Goal: Task Accomplishment & Management: Complete application form

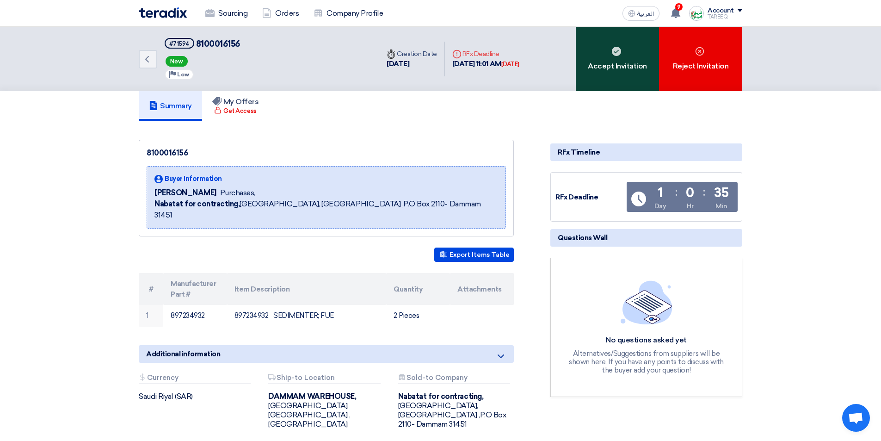
click at [634, 59] on div "Accept Invitation" at bounding box center [617, 59] width 83 height 64
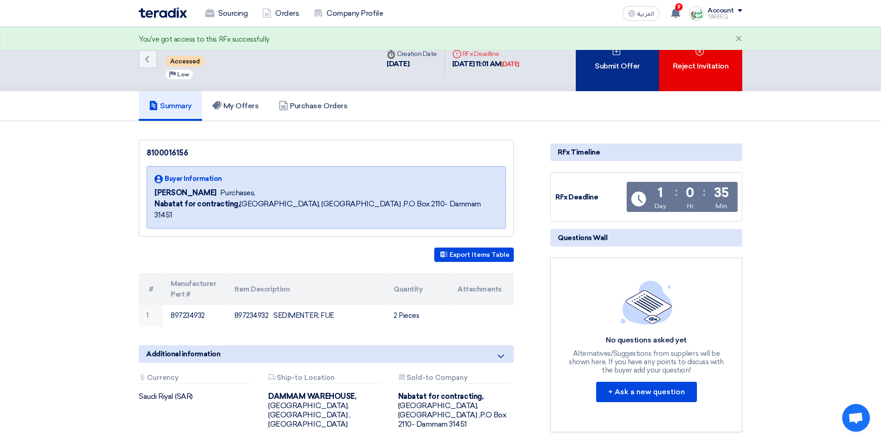
click at [630, 59] on div "Submit Offer" at bounding box center [617, 59] width 83 height 64
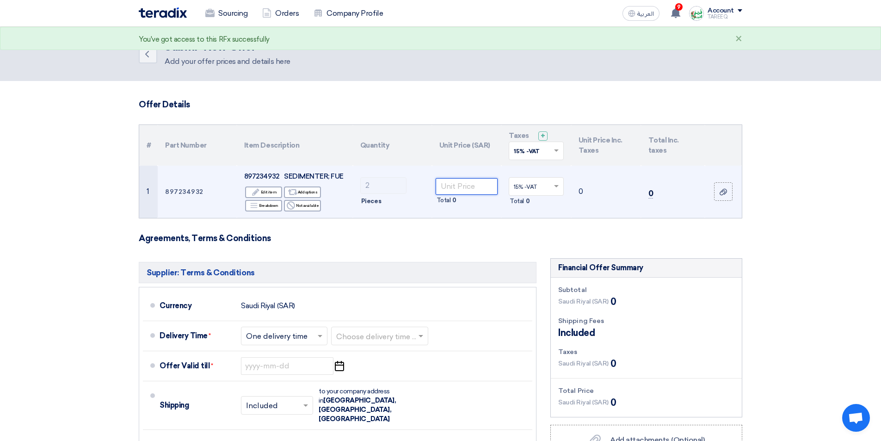
drag, startPoint x: 475, startPoint y: 191, endPoint x: 466, endPoint y: 189, distance: 8.9
click at [475, 190] on input "number" at bounding box center [467, 186] width 62 height 17
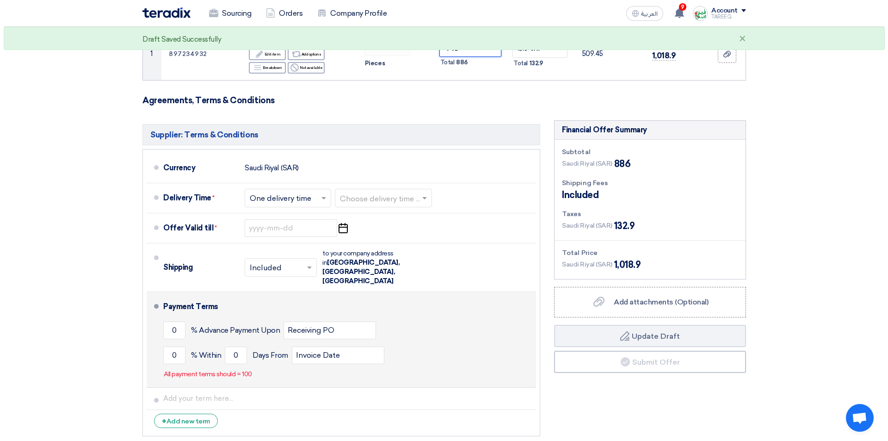
scroll to position [139, 0]
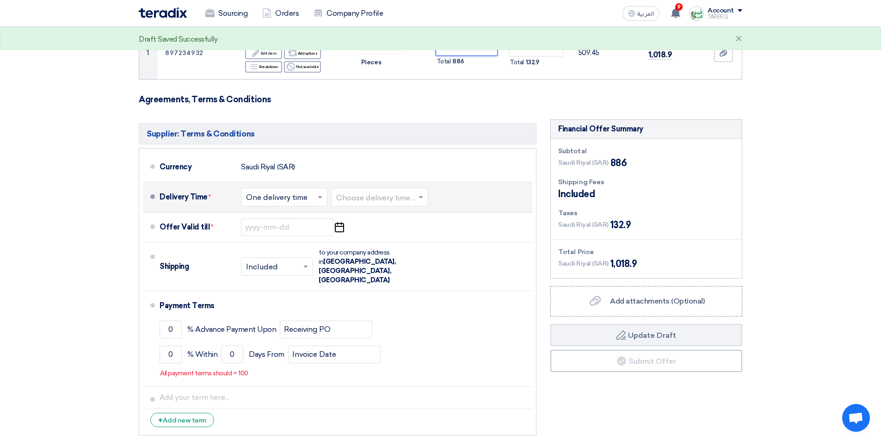
type input "443"
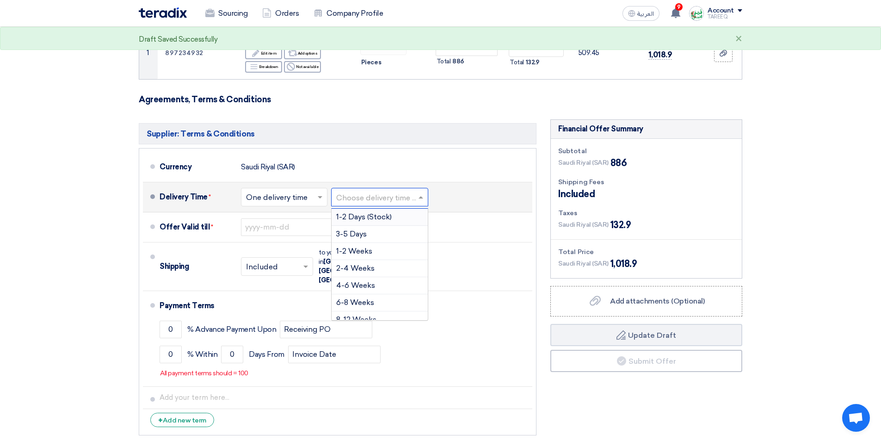
click at [378, 194] on input "text" at bounding box center [380, 197] width 88 height 13
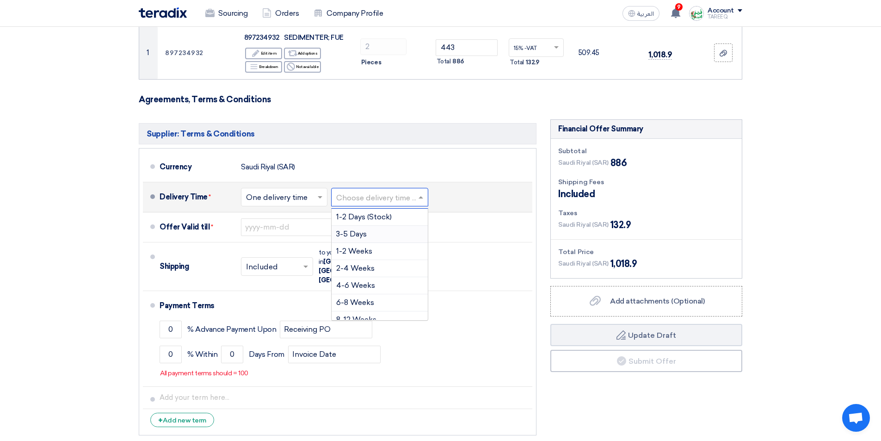
click at [361, 231] on span "3-5 Days" at bounding box center [351, 233] width 31 height 9
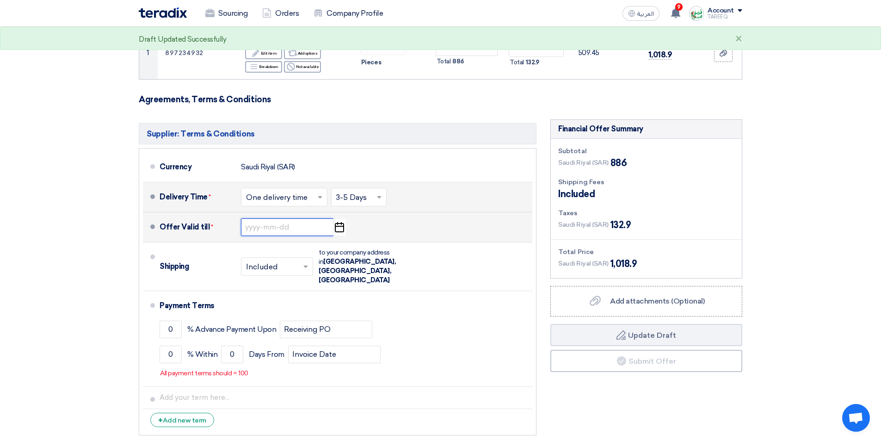
click at [277, 228] on input at bounding box center [287, 227] width 92 height 18
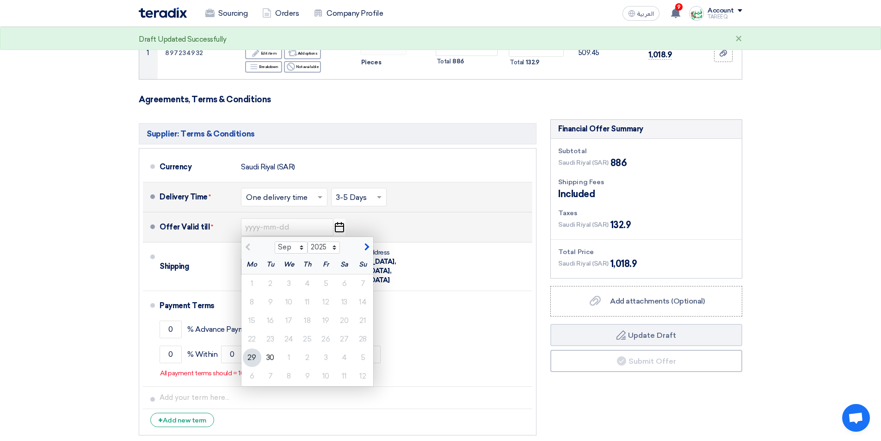
click at [365, 248] on span "button" at bounding box center [365, 247] width 5 height 8
select select "10"
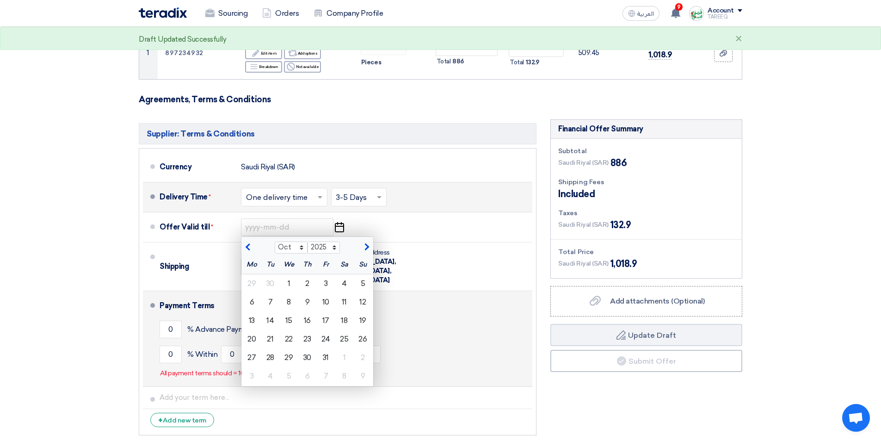
drag, startPoint x: 268, startPoint y: 302, endPoint x: 257, endPoint y: 302, distance: 10.6
click at [268, 302] on div "7" at bounding box center [270, 302] width 18 height 18
type input "10/7/2025"
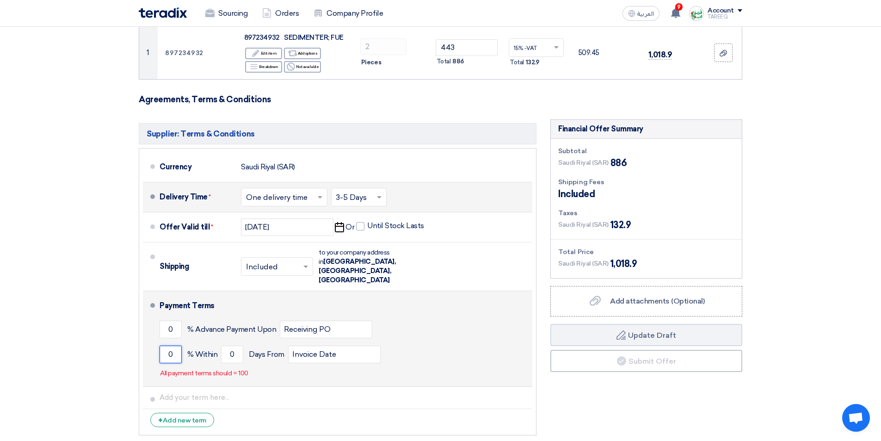
click at [161, 345] on input "0" at bounding box center [171, 354] width 22 height 18
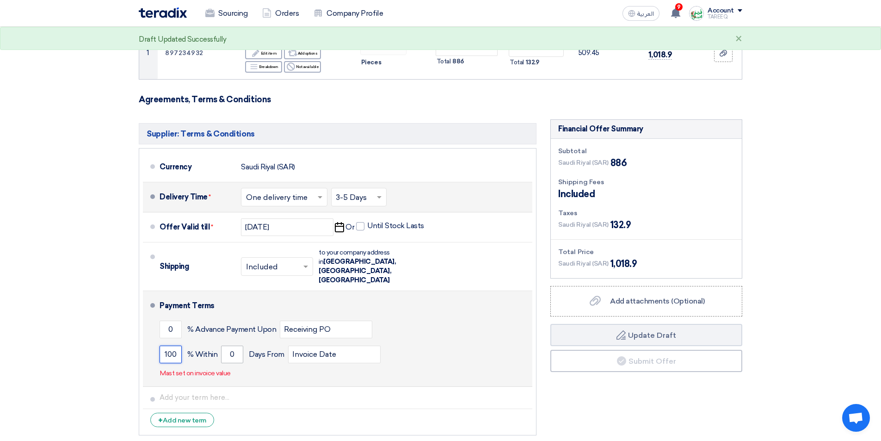
type input "100"
click at [224, 345] on input "0" at bounding box center [232, 354] width 22 height 18
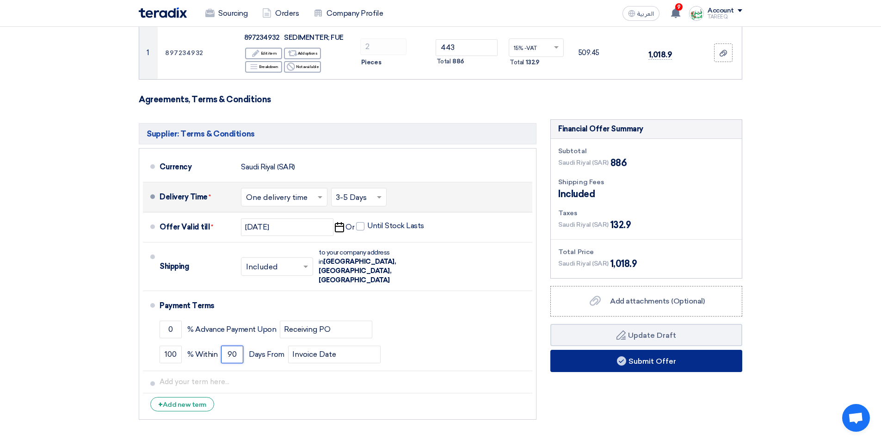
type input "90"
click at [583, 358] on button "Submit Offer" at bounding box center [646, 361] width 192 height 22
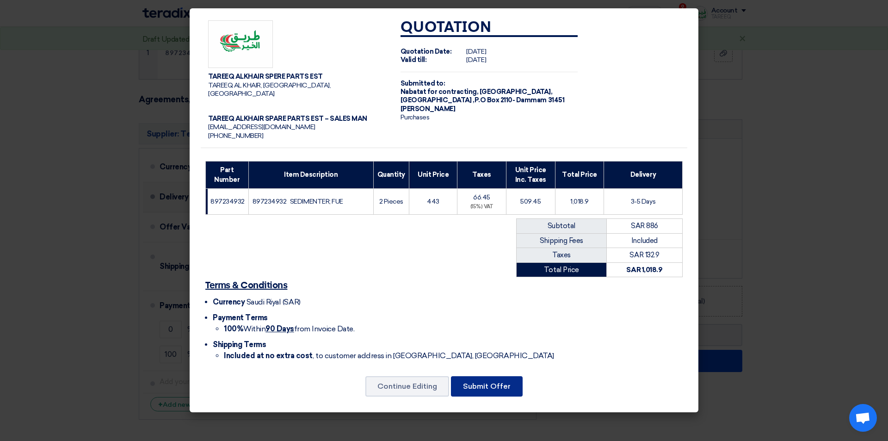
click at [492, 376] on button "Submit Offer" at bounding box center [487, 386] width 72 height 20
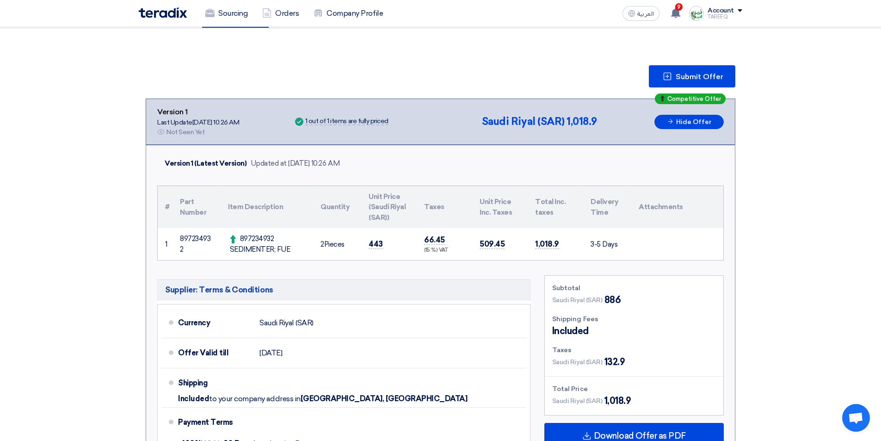
scroll to position [92, 0]
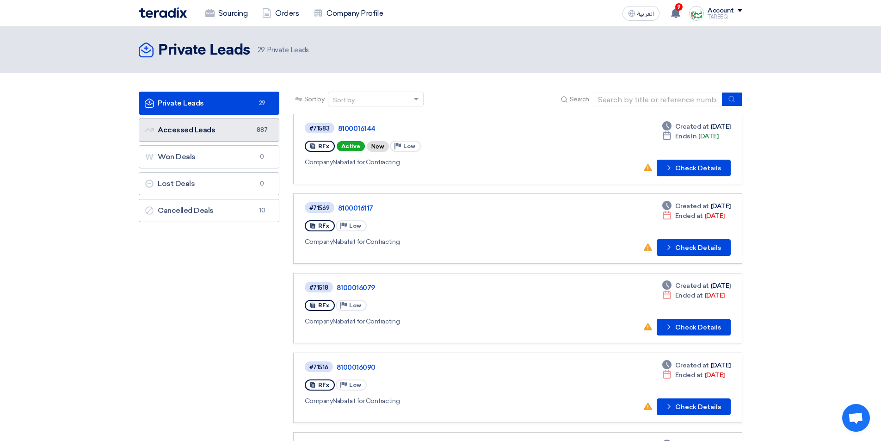
click at [227, 132] on link "Accessed Leads Accessed Leads 887" at bounding box center [209, 129] width 141 height 23
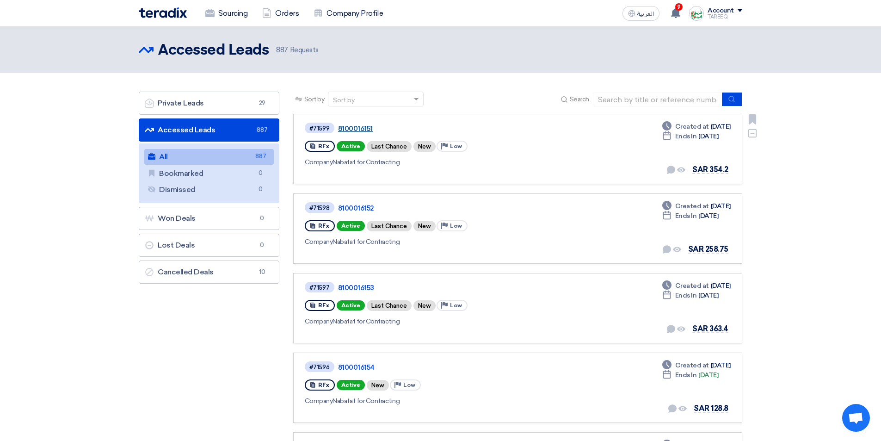
click at [367, 131] on link "8100016151" at bounding box center [453, 128] width 231 height 8
